Goal: Navigation & Orientation: Find specific page/section

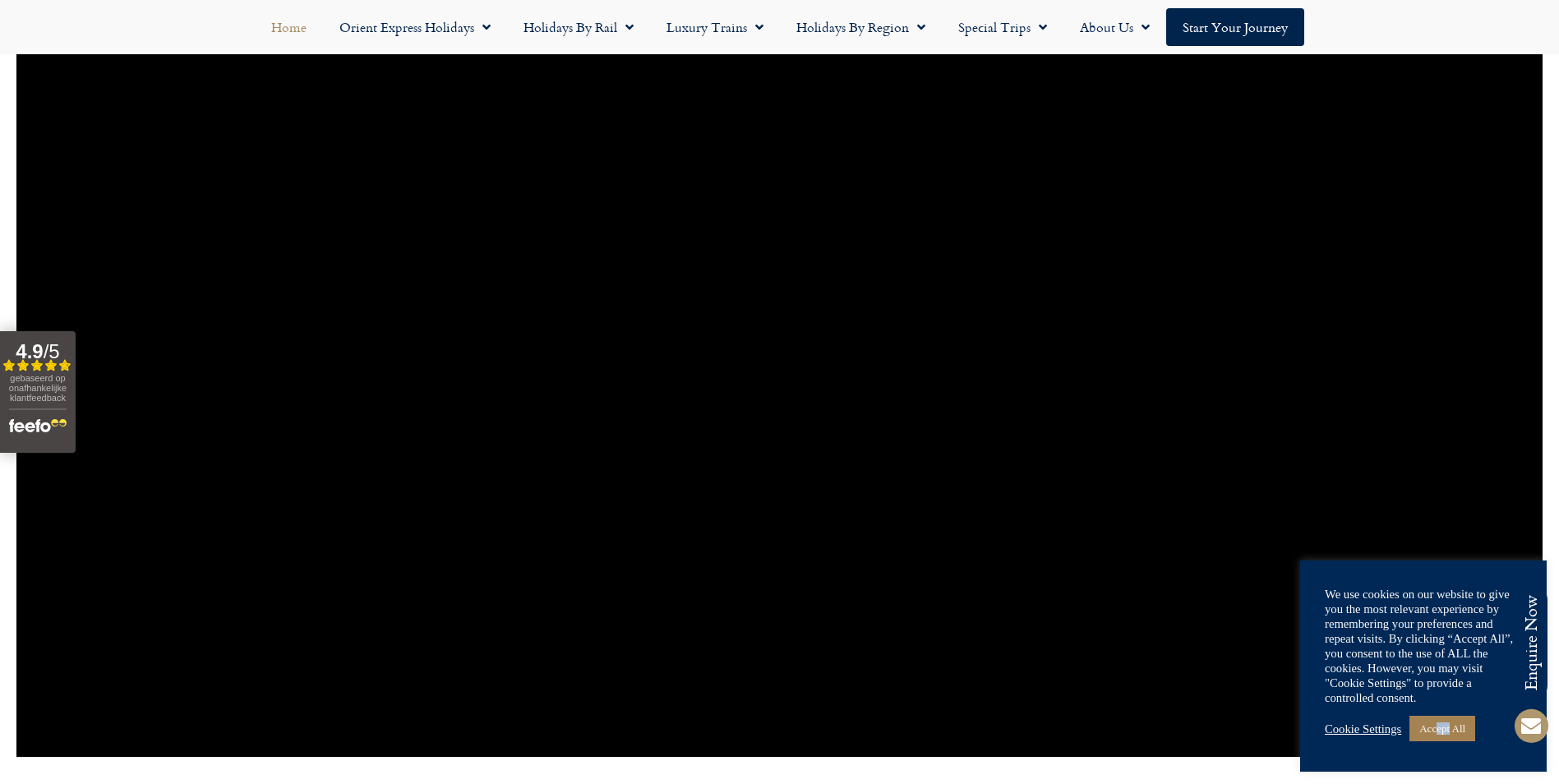
scroll to position [1479, 0]
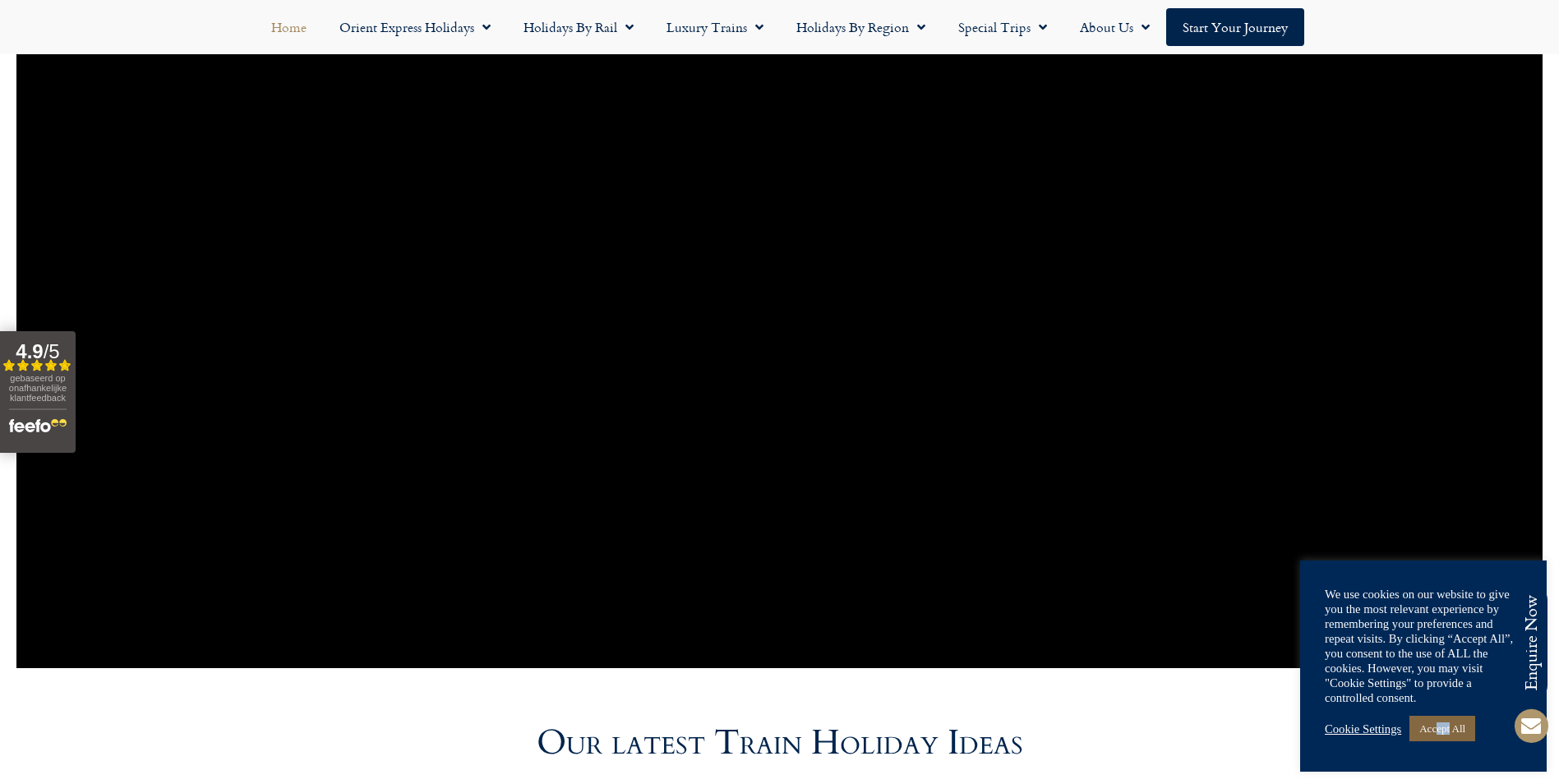
click at [1448, 732] on link "Accept All" at bounding box center [1442, 728] width 66 height 26
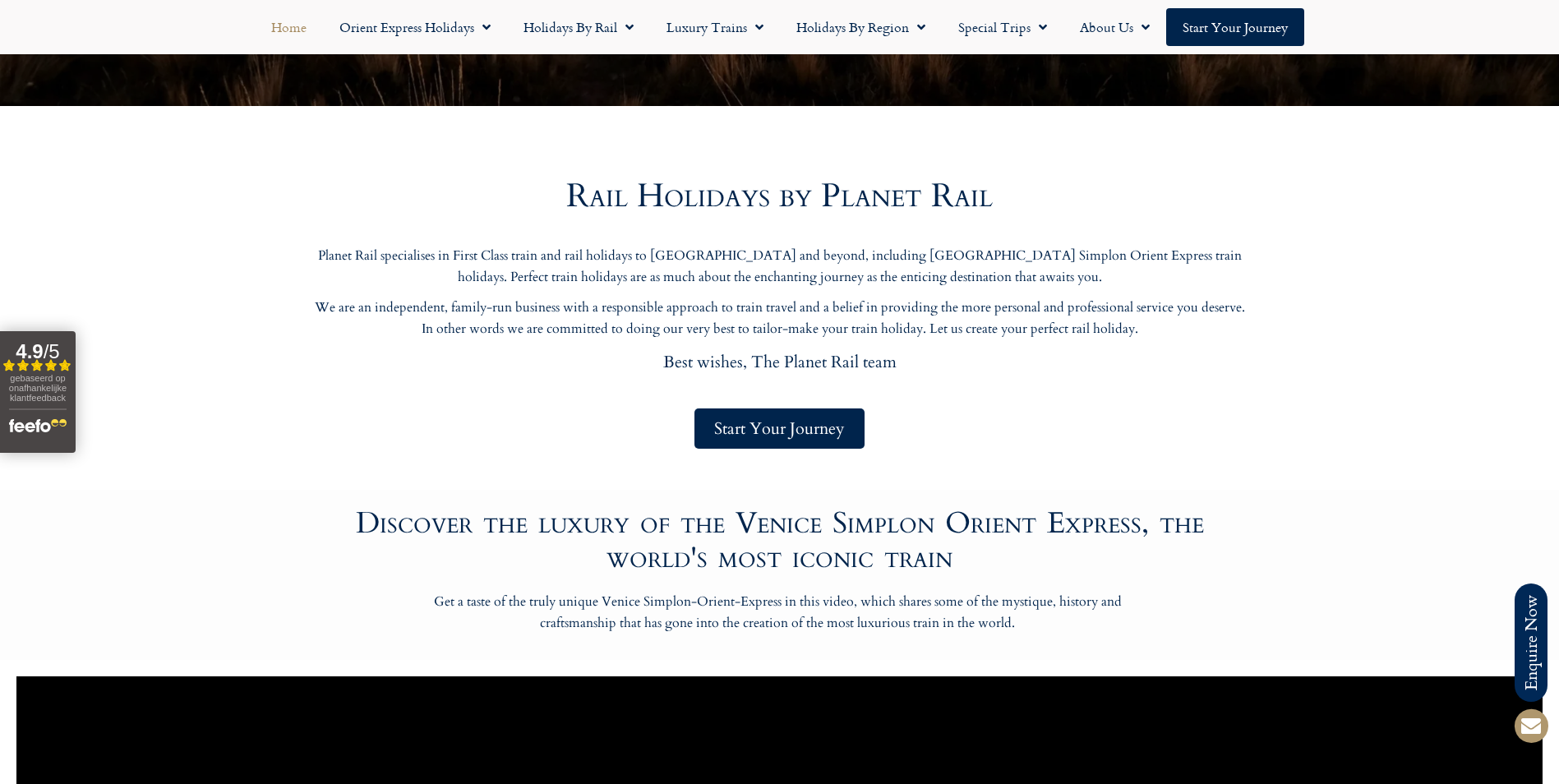
scroll to position [575, 0]
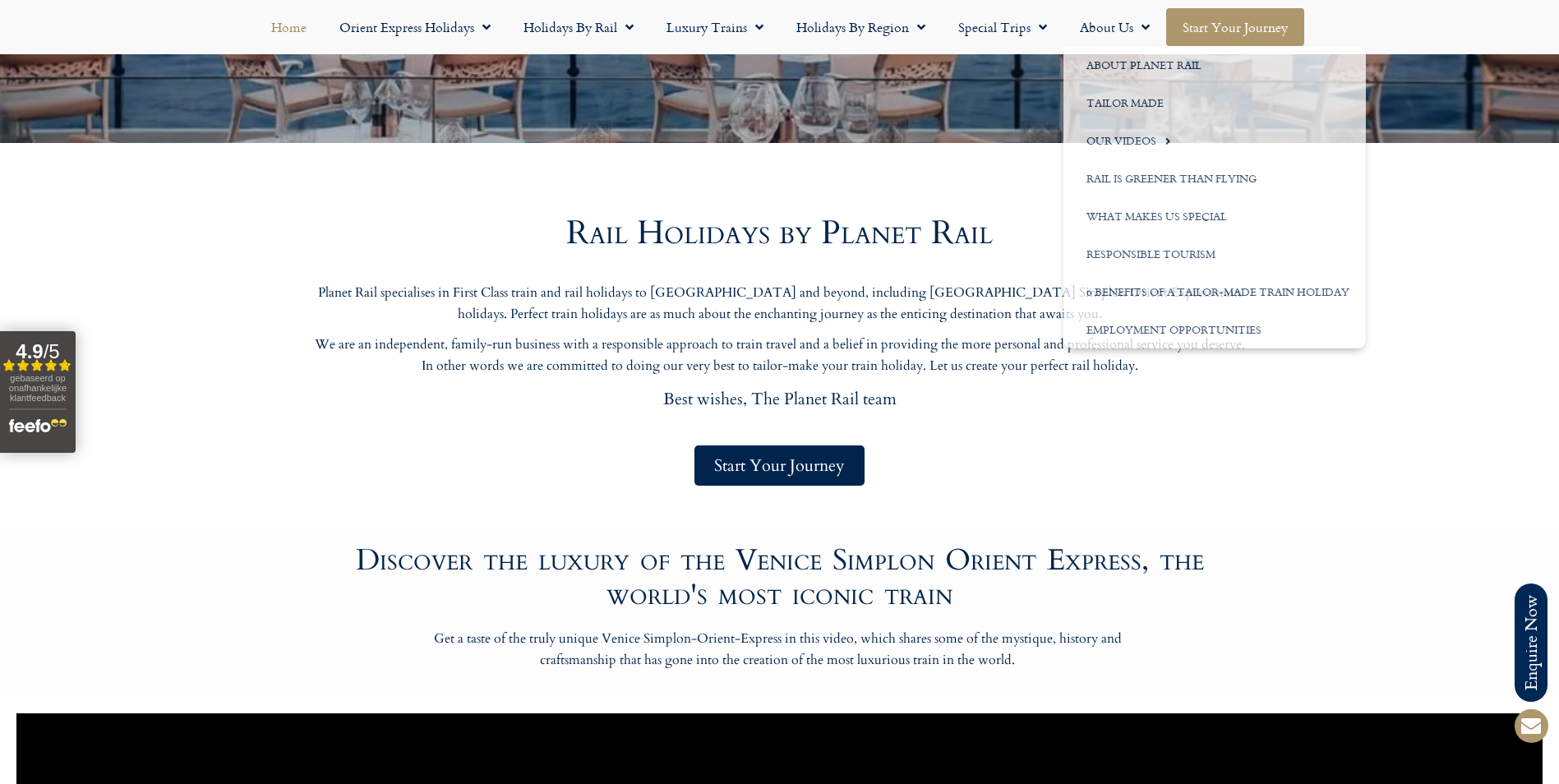
click at [1222, 29] on link "Start your Journey" at bounding box center [1235, 27] width 138 height 37
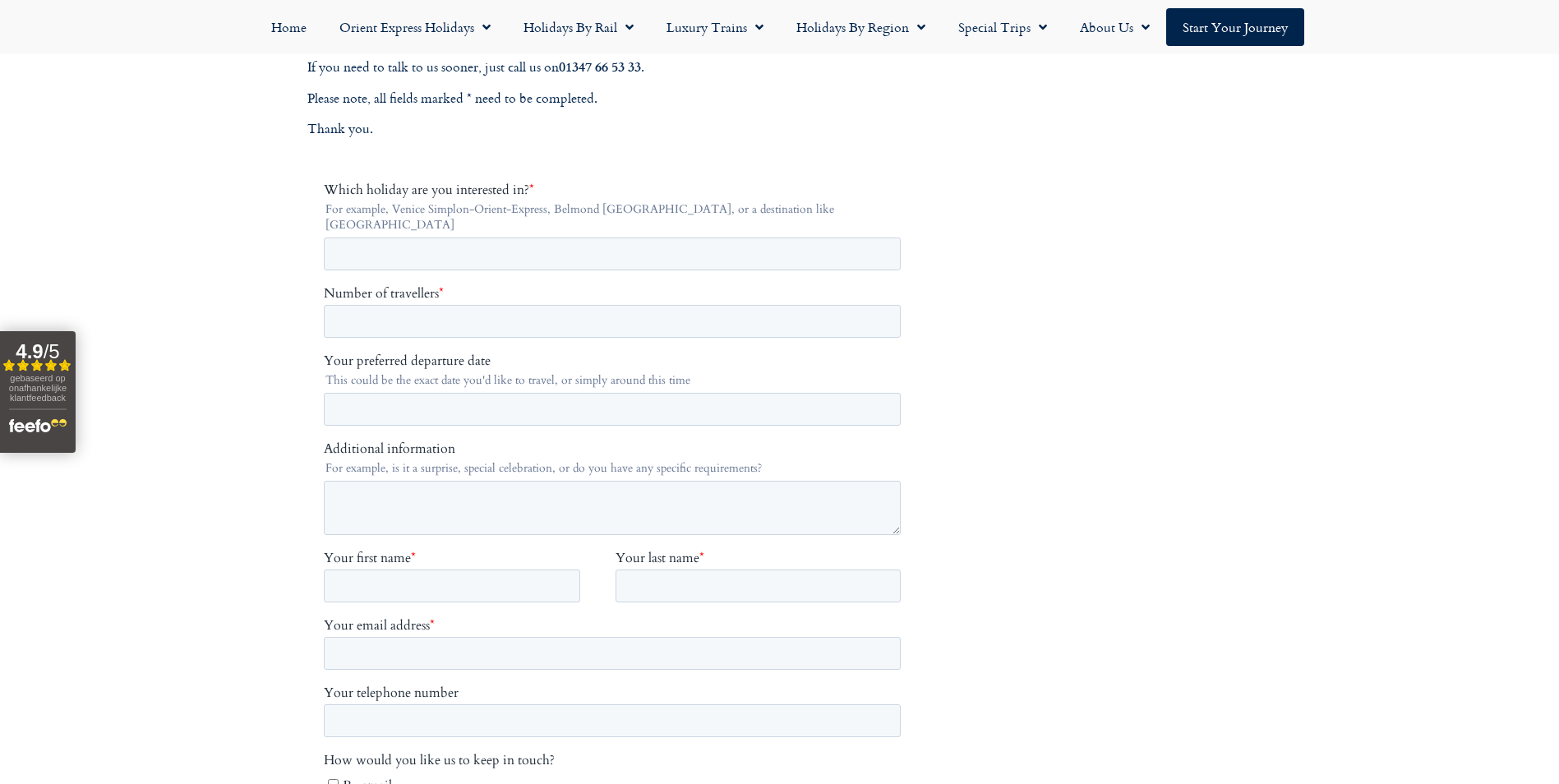
scroll to position [247, 0]
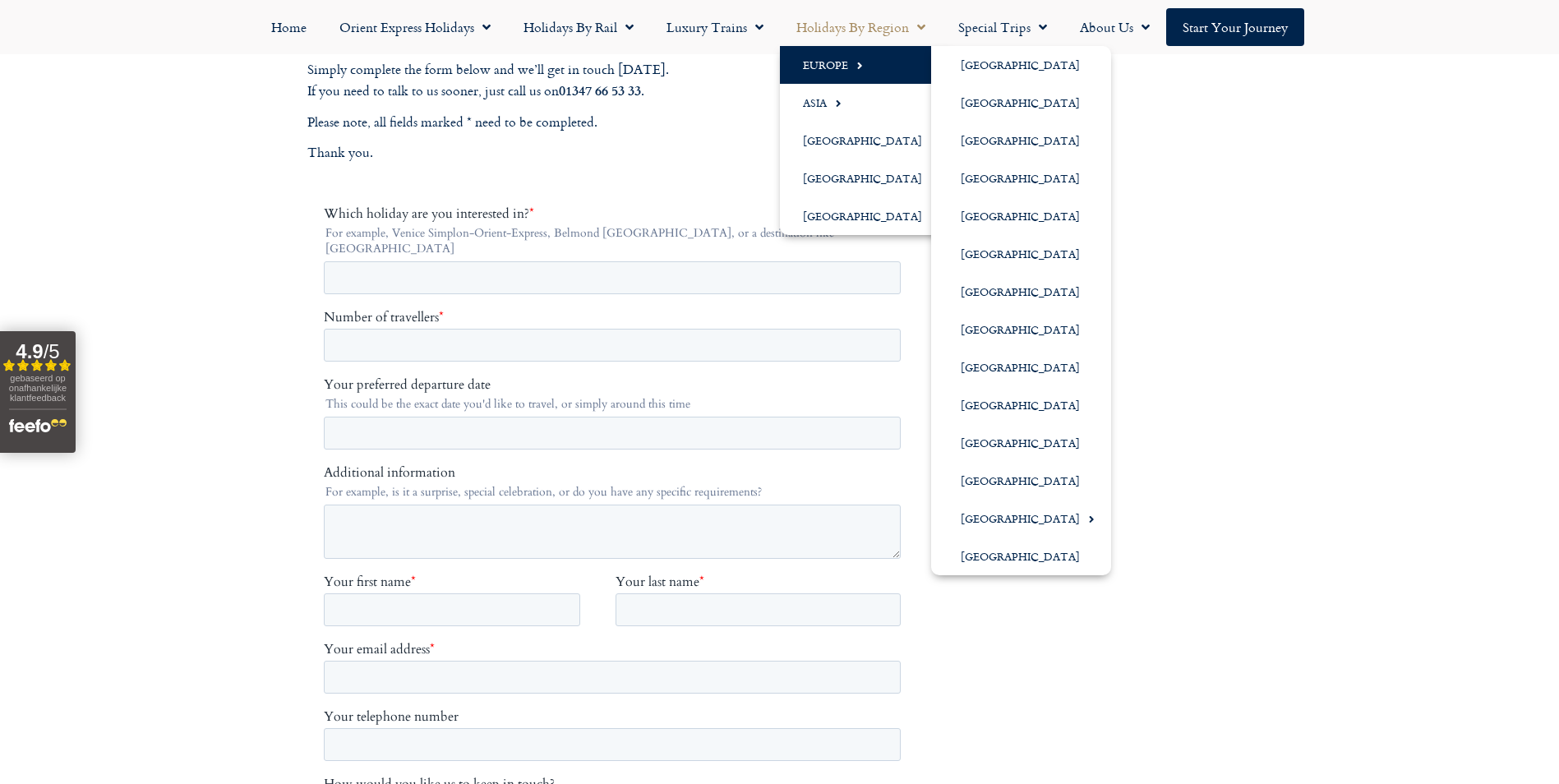
click at [835, 58] on link "Europe" at bounding box center [867, 64] width 173 height 37
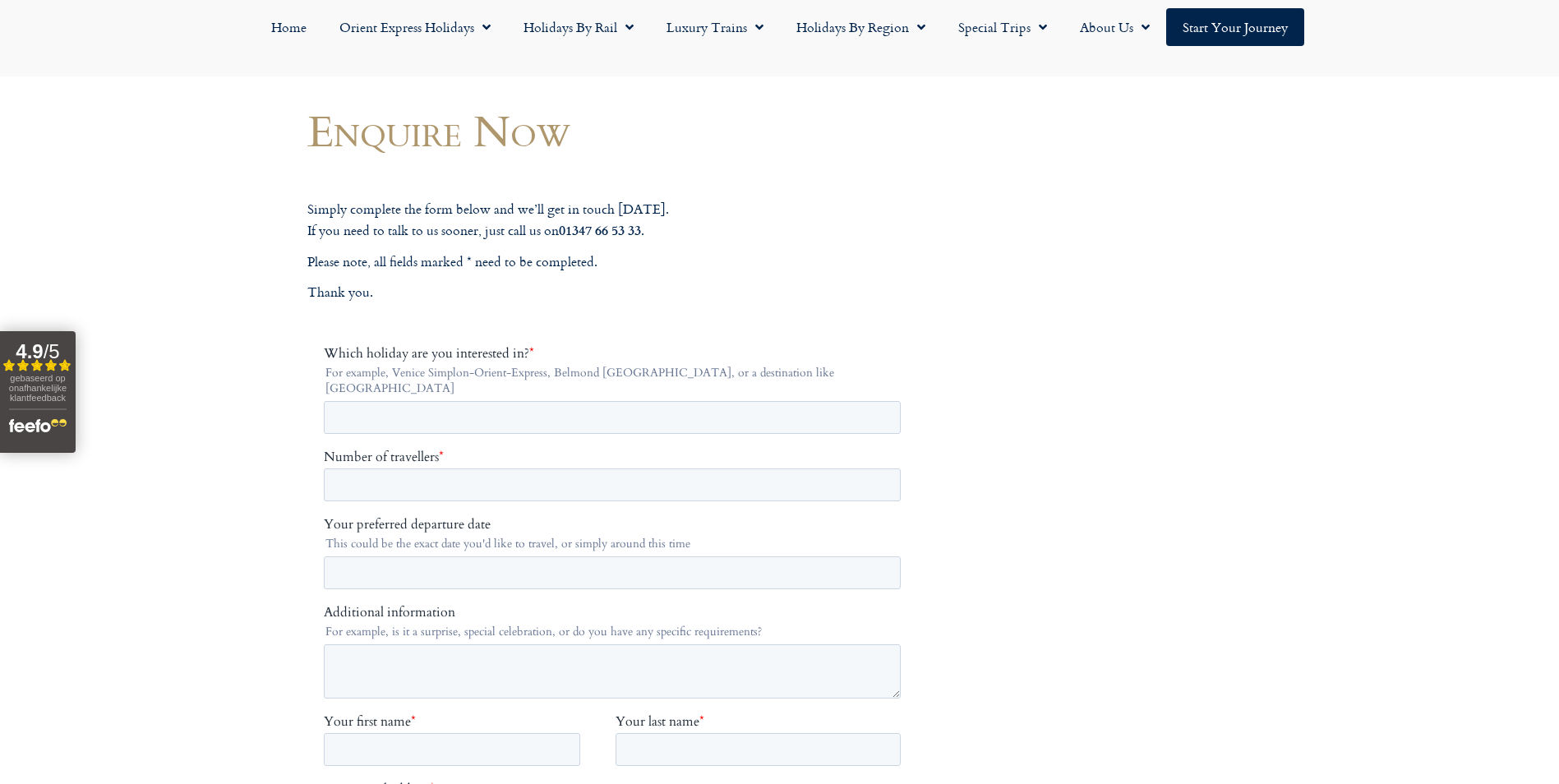
scroll to position [247, 0]
